Goal: Transaction & Acquisition: Obtain resource

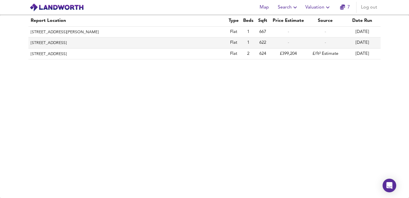
click at [175, 45] on th "[STREET_ADDRESS]" at bounding box center [127, 43] width 198 height 11
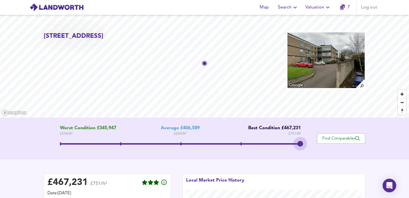
drag, startPoint x: 178, startPoint y: 142, endPoint x: 308, endPoint y: 139, distance: 129.4
click at [308, 139] on div "Worst Condition £345,947 £ 556 / ft² Average £406,589 £ 654 / ft² Best Conditio…" at bounding box center [180, 139] width 273 height 26
click at [319, 3] on button "Valuation" at bounding box center [318, 7] width 30 height 11
click at [314, 30] on li "Valuation Report History" at bounding box center [319, 31] width 68 height 10
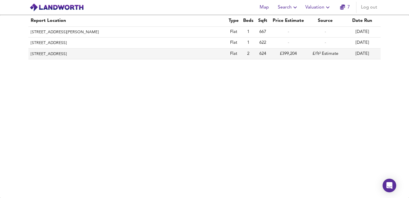
click at [150, 57] on th "[STREET_ADDRESS]" at bounding box center [127, 54] width 198 height 11
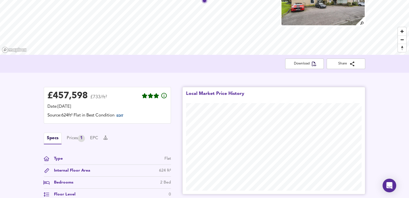
scroll to position [63, 0]
click at [127, 115] on span "EDIT" at bounding box center [122, 115] width 15 height 7
click at [123, 115] on span "EDIT" at bounding box center [120, 115] width 7 height 3
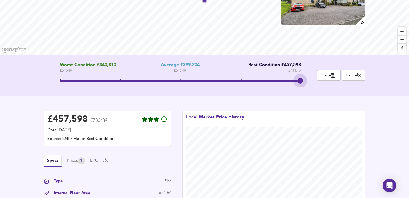
drag, startPoint x: 180, startPoint y: 83, endPoint x: 307, endPoint y: 92, distance: 126.8
click at [307, 92] on div "Worst Condition £340,810 £ 546 / ft² Average £399,204 £ 640 / ft² Best Conditio…" at bounding box center [204, 76] width 409 height 42
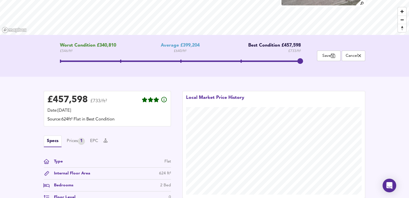
scroll to position [0, 0]
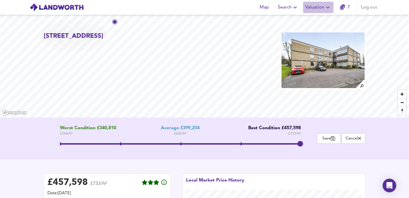
click at [331, 9] on icon "button" at bounding box center [328, 7] width 7 height 7
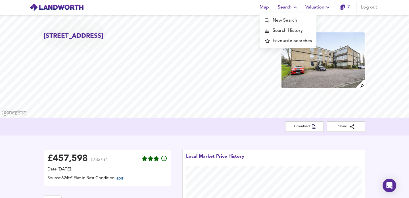
click at [286, 19] on li "New Search" at bounding box center [288, 20] width 56 height 10
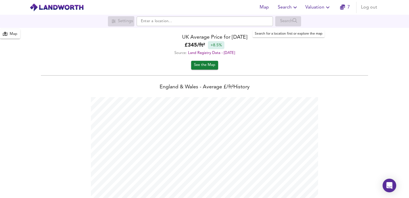
scroll to position [198, 409]
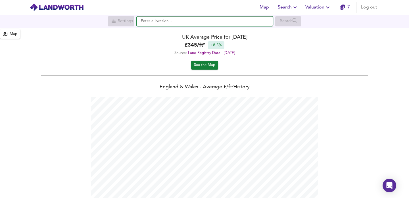
click at [198, 23] on input "text" at bounding box center [205, 21] width 136 height 10
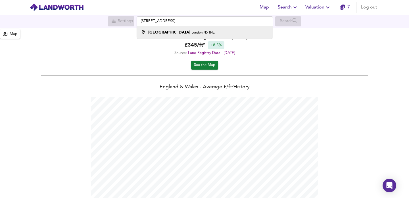
click at [192, 34] on div "[STREET_ADDRESS]" at bounding box center [181, 33] width 67 height 6
type input "[STREET_ADDRESS]"
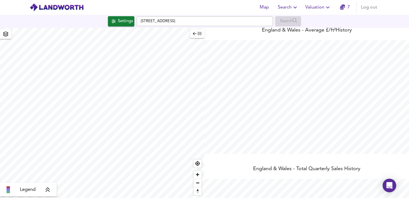
scroll to position [56, 0]
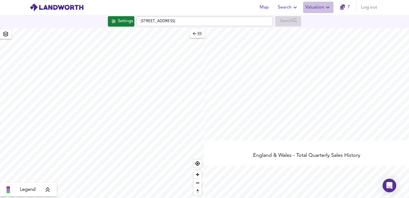
click at [324, 9] on span "Valuation" at bounding box center [319, 7] width 26 height 8
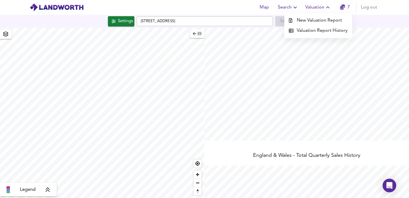
click at [314, 21] on li "New Valuation Report" at bounding box center [319, 20] width 68 height 10
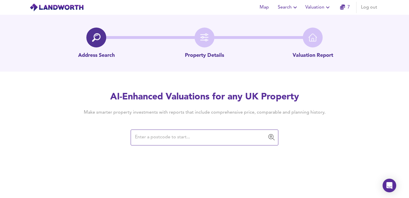
click at [170, 142] on input "text" at bounding box center [200, 137] width 134 height 11
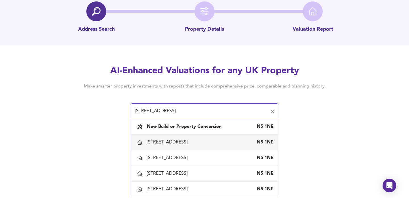
click at [190, 142] on div "[STREET_ADDRESS]" at bounding box center [168, 142] width 43 height 6
type input "[STREET_ADDRESS]"
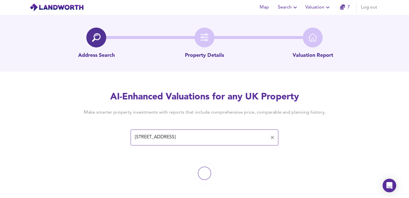
scroll to position [4, 0]
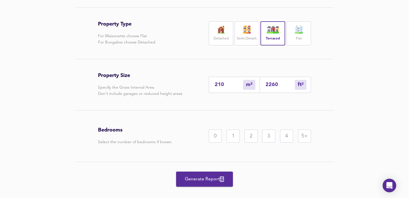
scroll to position [119, 0]
click at [302, 32] on img at bounding box center [299, 29] width 14 height 8
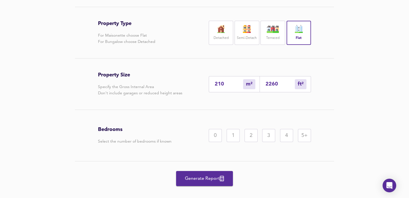
click at [249, 140] on div "2" at bounding box center [251, 135] width 13 height 13
click at [274, 85] on input "2260" at bounding box center [280, 84] width 29 height 6
type input "0"
type input "5"
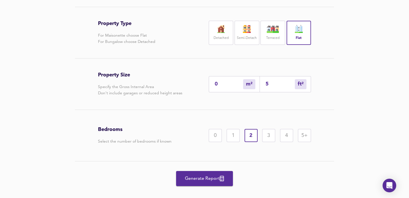
type input "5"
type input "54"
type input "50"
type input "542"
click at [336, 108] on div "Property Type For Maisonette choose Flat For Bungalow choose Detached Detached …" at bounding box center [204, 101] width 273 height 189
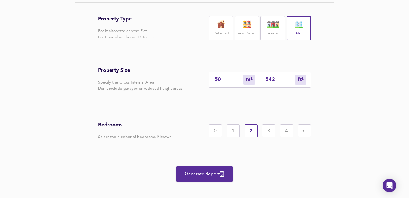
scroll to position [128, 0]
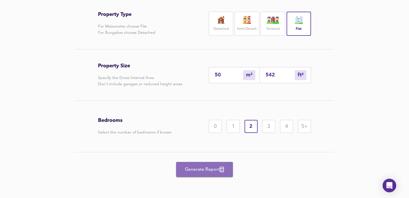
click at [219, 173] on button "Generate Report" at bounding box center [204, 169] width 57 height 15
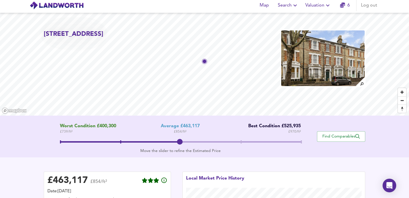
scroll to position [4, 0]
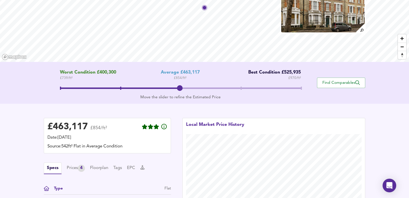
scroll to position [54, 0]
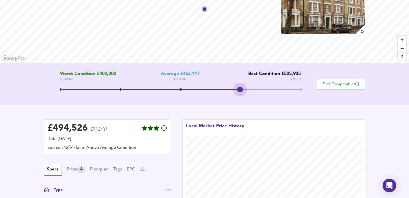
click at [241, 90] on span at bounding box center [180, 90] width 241 height 10
click at [26, 148] on div "£ 494,526 £912/ft² Date: [DATE] Source: 542ft² Flat in Above Average Condition …" at bounding box center [204, 177] width 409 height 144
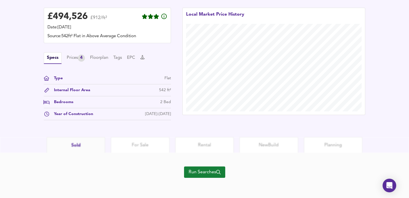
scroll to position [166, 0]
click at [206, 175] on span "Run Searches" at bounding box center [205, 172] width 32 height 8
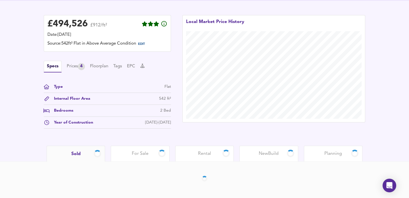
scroll to position [134, 0]
click at [26, 99] on div "£ 494,526 £912/ft² Date: [DATE] Source: 542ft² Flat in Above Average Condition …" at bounding box center [204, 73] width 409 height 145
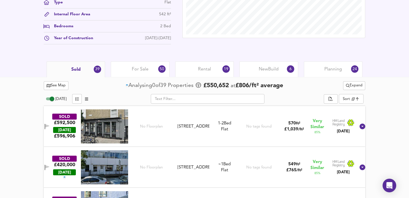
scroll to position [0, 0]
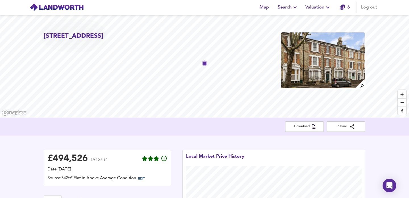
click at [318, 8] on span "Valuation" at bounding box center [319, 7] width 26 height 8
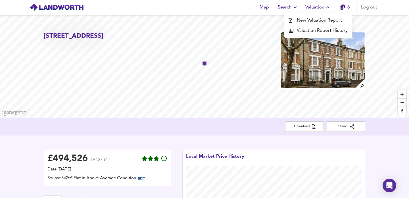
click at [302, 30] on li "Valuation Report History" at bounding box center [319, 31] width 68 height 10
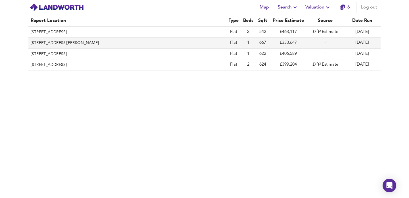
click at [165, 44] on th "[STREET_ADDRESS][PERSON_NAME]" at bounding box center [127, 43] width 198 height 11
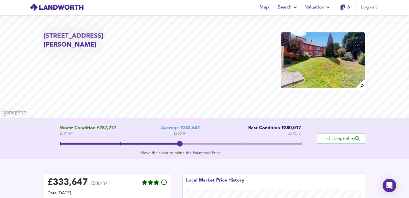
click at [43, 158] on div "Worst Condition £287,277 £ 431 / ft² Average £333,647 £ 500 / ft² Best Conditio…" at bounding box center [204, 139] width 409 height 42
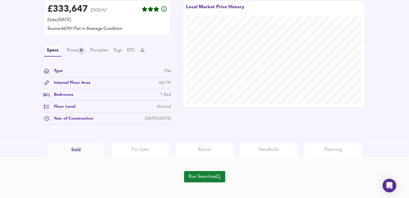
scroll to position [178, 0]
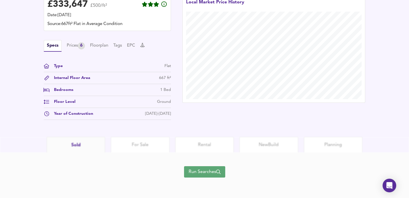
click at [205, 172] on span "Run Searches" at bounding box center [205, 172] width 32 height 8
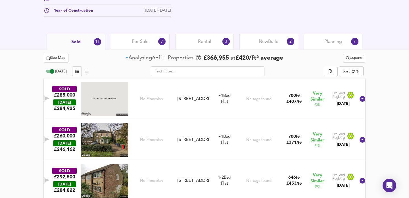
scroll to position [260, 0]
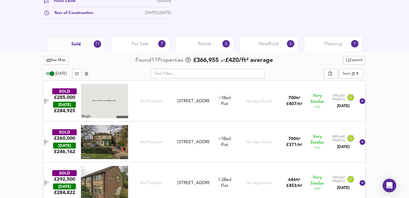
scroll to position [258, 0]
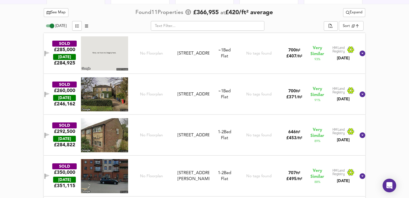
scroll to position [0, 0]
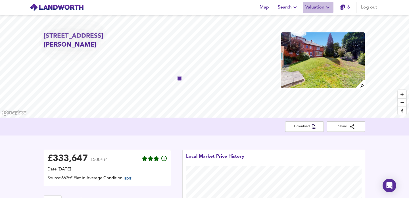
click at [312, 6] on span "Valuation" at bounding box center [319, 7] width 26 height 8
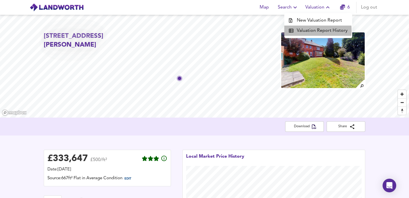
click at [306, 30] on li "Valuation Report History" at bounding box center [319, 31] width 68 height 10
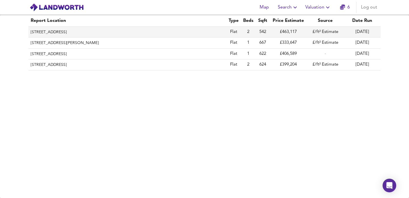
click at [144, 30] on th "[STREET_ADDRESS]" at bounding box center [127, 32] width 198 height 11
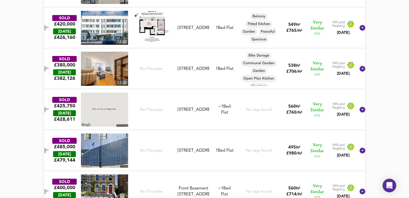
scroll to position [359, 0]
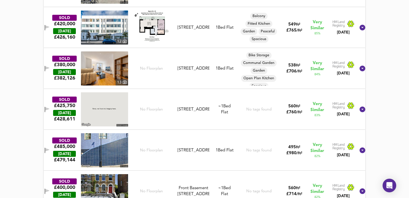
click at [105, 62] on img at bounding box center [104, 68] width 47 height 34
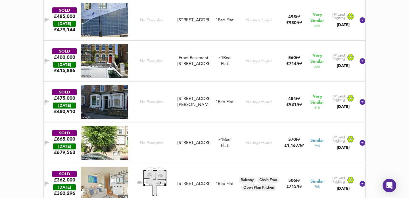
scroll to position [489, 0]
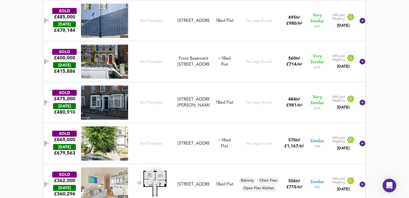
click at [86, 53] on img at bounding box center [104, 62] width 47 height 34
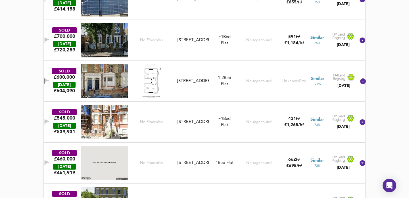
scroll to position [1105, 0]
